Goal: Find specific page/section: Find specific page/section

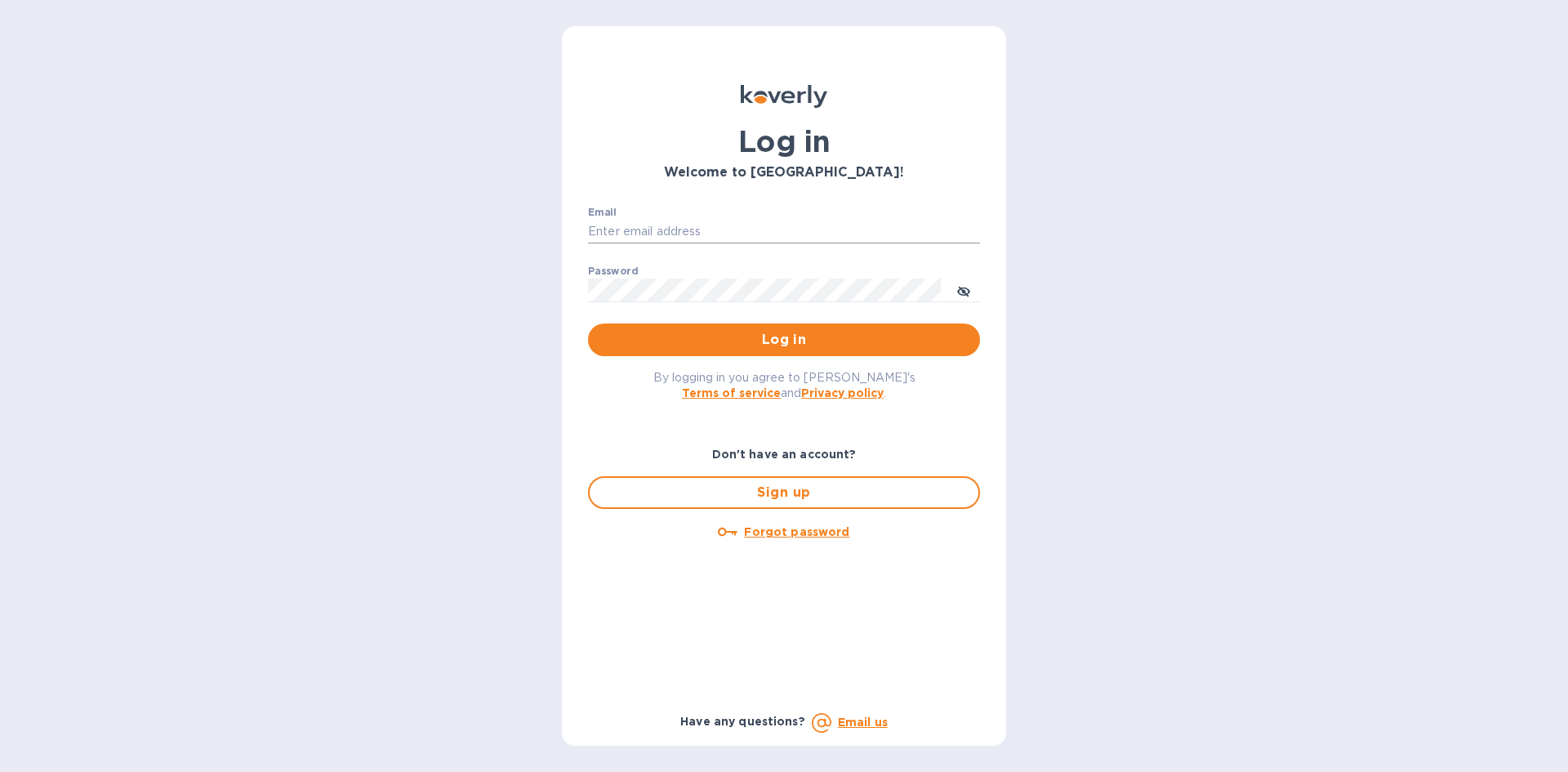
click at [744, 222] on input "Email" at bounding box center [784, 231] width 392 height 25
type input "[EMAIL_ADDRESS][DOMAIN_NAME]"
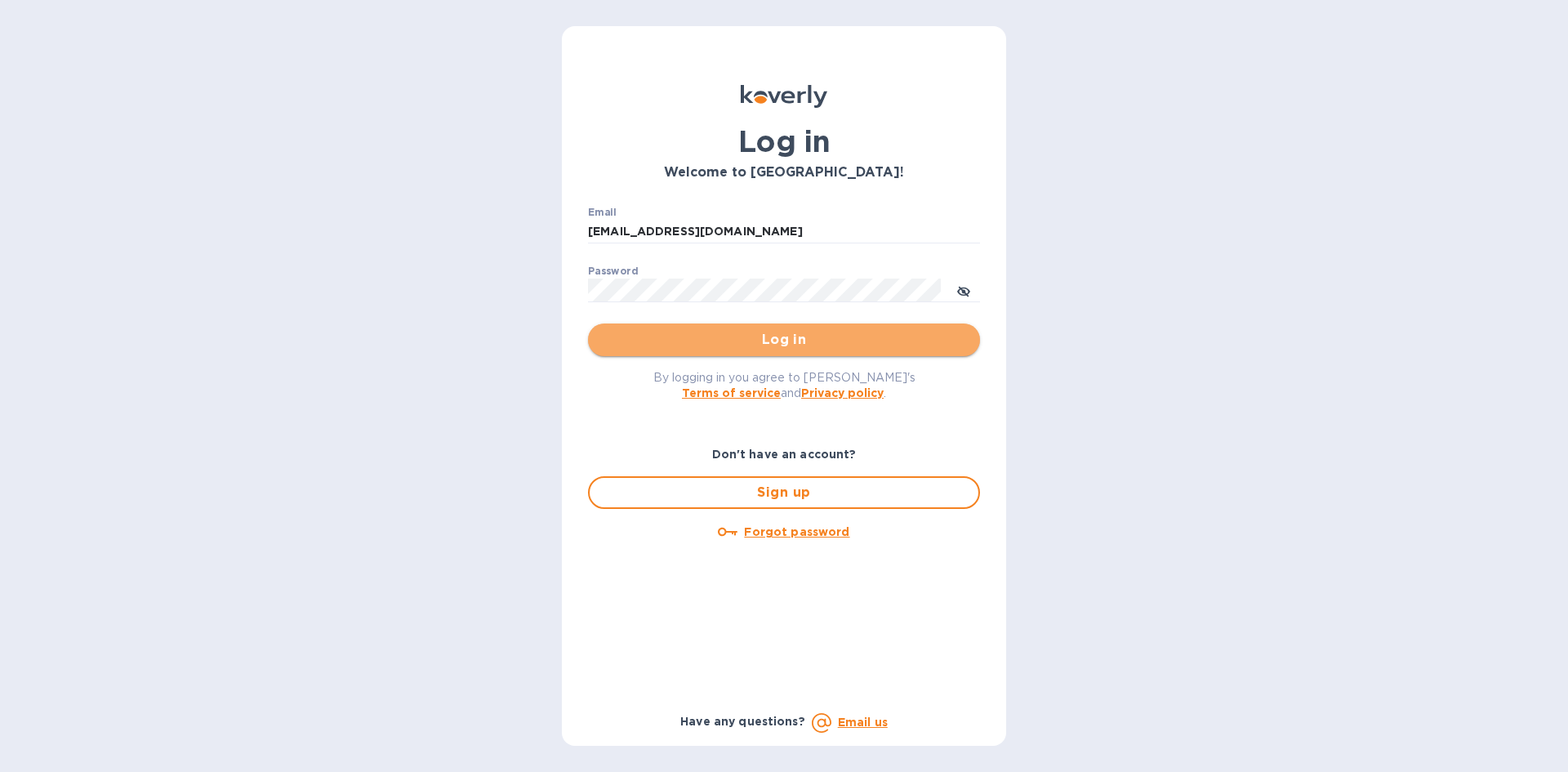
click at [741, 344] on span "Log in" at bounding box center [784, 339] width 365 height 20
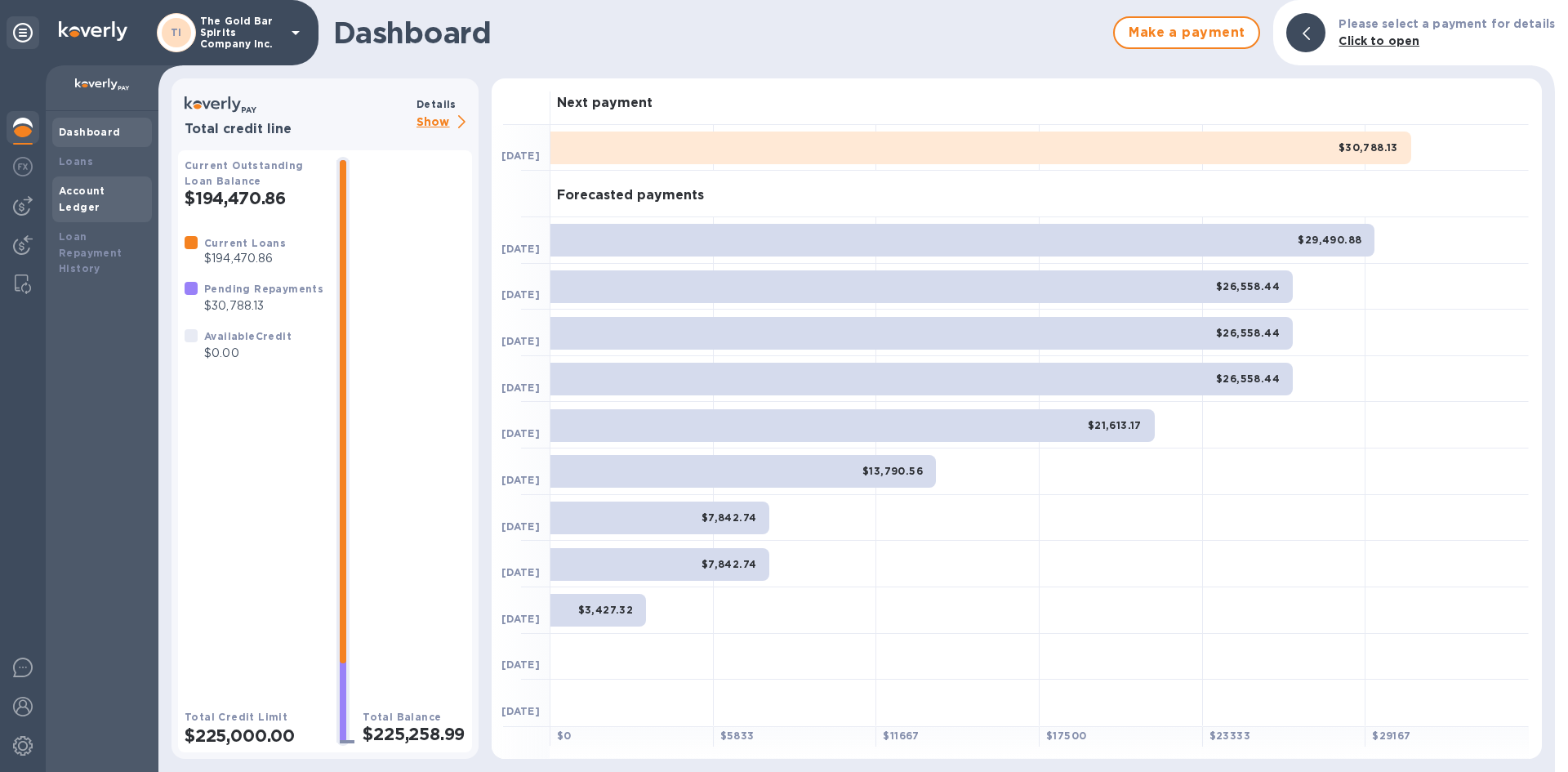
click at [84, 193] on b "Account Ledger" at bounding box center [82, 199] width 47 height 29
